Goal: Transaction & Acquisition: Book appointment/travel/reservation

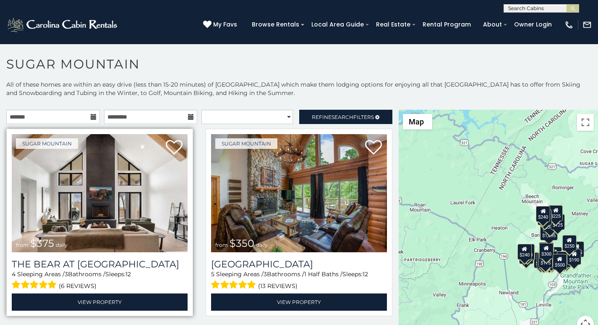
scroll to position [18, 0]
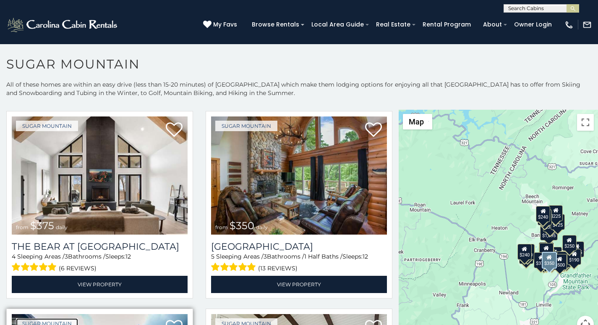
click at [46, 322] on link "Sugar Mountain" at bounding box center [47, 323] width 62 height 10
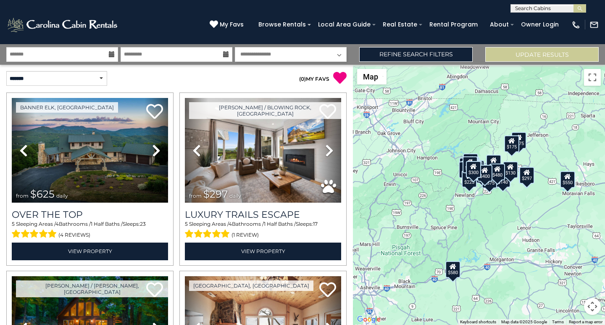
click at [604, 132] on div "$625 $297 $175 $300 $580 $290 $424 $395 $270 $185 $230 $550 $349 $230 $160 $325…" at bounding box center [479, 195] width 252 height 260
click at [604, 156] on div "$625 $297 $175 $300 $580 $290 $424 $395 $270 $185 $230 $550 $349 $230 $160 $325…" at bounding box center [479, 195] width 252 height 260
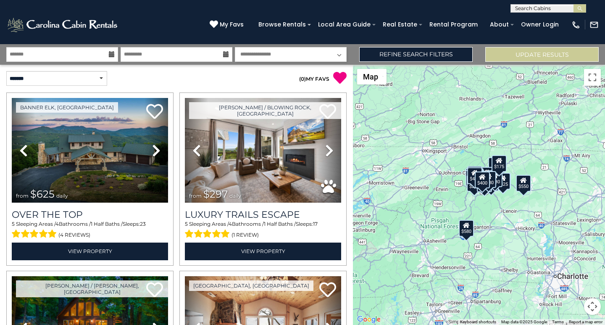
click at [604, 183] on div "$625 $297 $175 $300 $580 $290 $424 $395 $270 $185 $230 $550 $349 $230 $160 $325…" at bounding box center [479, 195] width 252 height 260
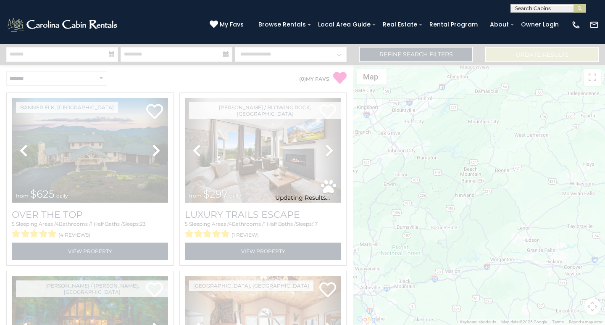
click at [604, 255] on div "Updating Results..." at bounding box center [302, 184] width 605 height 280
click at [257, 57] on div "Updating Results..." at bounding box center [302, 184] width 605 height 280
click at [40, 76] on div "Updating Results..." at bounding box center [302, 184] width 605 height 280
click at [16, 322] on div "Updating Results..." at bounding box center [302, 184] width 605 height 280
click at [604, 230] on div "Updating Results..." at bounding box center [302, 184] width 605 height 280
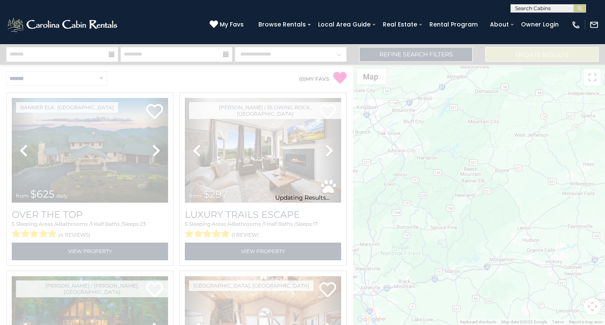
click at [28, 48] on div "Updating Results..." at bounding box center [302, 184] width 605 height 280
click at [143, 48] on div "Updating Results..." at bounding box center [302, 184] width 605 height 280
click at [257, 48] on div "Updating Results..." at bounding box center [302, 184] width 605 height 280
click at [67, 81] on div "Updating Results..." at bounding box center [302, 184] width 605 height 280
click at [350, 245] on div "Updating Results..." at bounding box center [302, 184] width 605 height 280
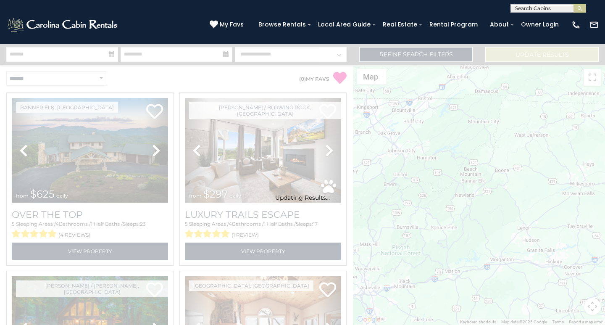
click at [186, 294] on div "Updating Results..." at bounding box center [302, 184] width 605 height 280
click at [260, 322] on div "Updating Results..." at bounding box center [302, 184] width 605 height 280
click at [604, 219] on div "Updating Results..." at bounding box center [302, 184] width 605 height 280
click at [18, 49] on div "Updating Results..." at bounding box center [302, 184] width 605 height 280
click at [132, 49] on div "Updating Results..." at bounding box center [302, 184] width 605 height 280
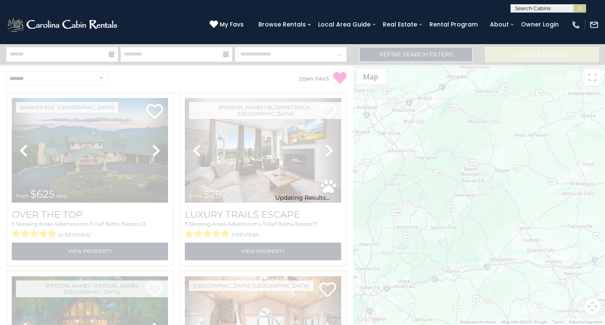
click at [257, 48] on div "Updating Results..." at bounding box center [302, 184] width 605 height 280
click at [33, 74] on div "Updating Results..." at bounding box center [302, 184] width 605 height 280
click at [35, 79] on div "Updating Results..." at bounding box center [302, 184] width 605 height 280
click at [604, 262] on div "Updating Results..." at bounding box center [302, 184] width 605 height 280
click at [17, 55] on div "Updating Results..." at bounding box center [302, 184] width 605 height 280
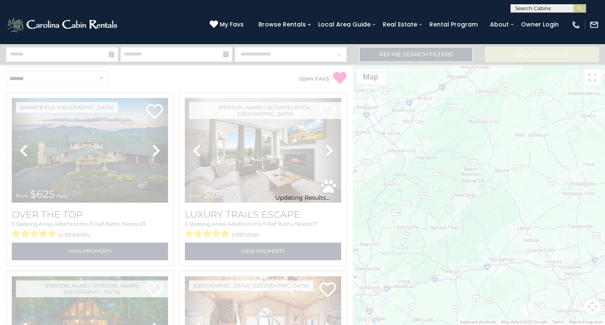
click at [143, 49] on div "Updating Results..." at bounding box center [302, 184] width 605 height 280
click at [246, 52] on div "Updating Results..." at bounding box center [302, 184] width 605 height 280
click at [83, 72] on div "Updating Results..." at bounding box center [302, 184] width 605 height 280
click at [79, 86] on div "Updating Results..." at bounding box center [302, 184] width 605 height 280
click at [576, 11] on img "submit" at bounding box center [579, 8] width 6 height 6
